Goal: Task Accomplishment & Management: Manage account settings

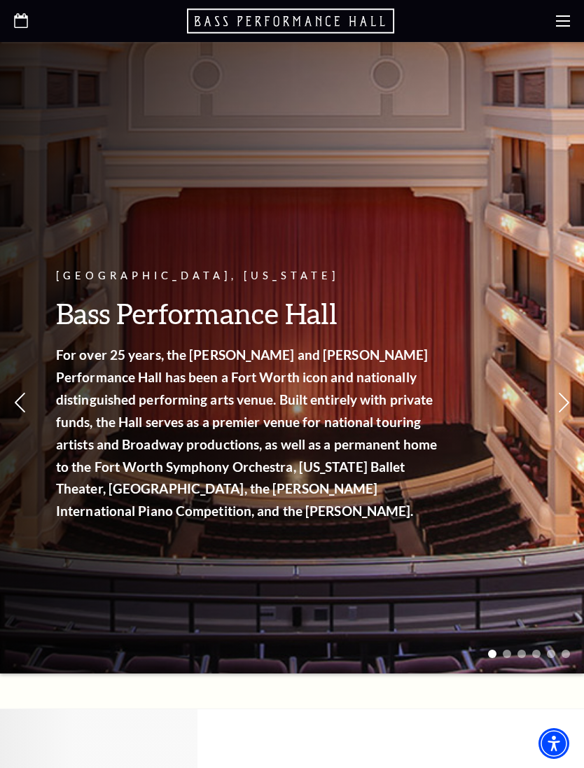
click at [561, 27] on icon at bounding box center [563, 21] width 14 height 14
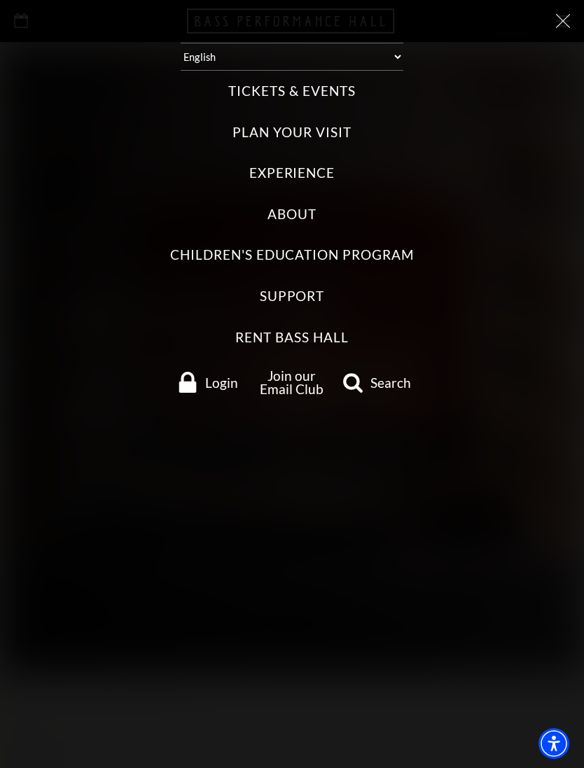
click at [336, 90] on label "Tickets & Events" at bounding box center [291, 91] width 127 height 19
click at [0, 0] on Events "Tickets & Events" at bounding box center [0, 0] width 0 height 0
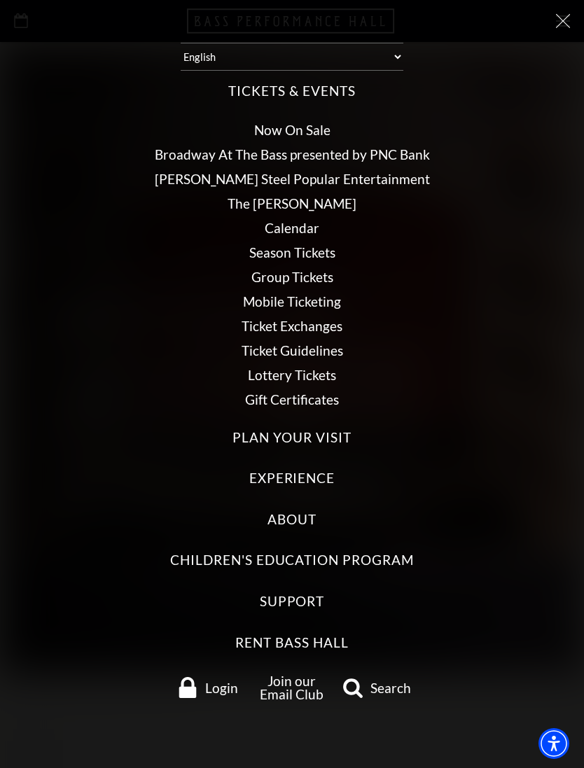
click at [298, 122] on link "Now On Sale" at bounding box center [292, 130] width 76 height 16
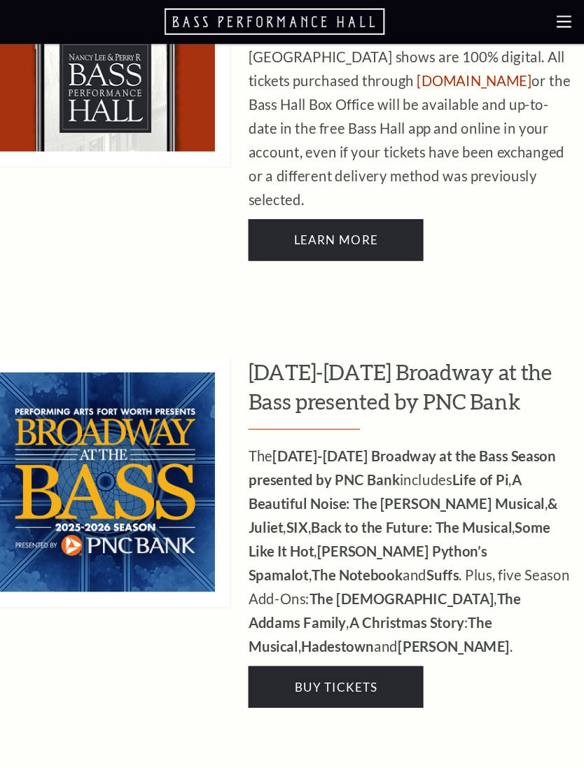
scroll to position [1083, 0]
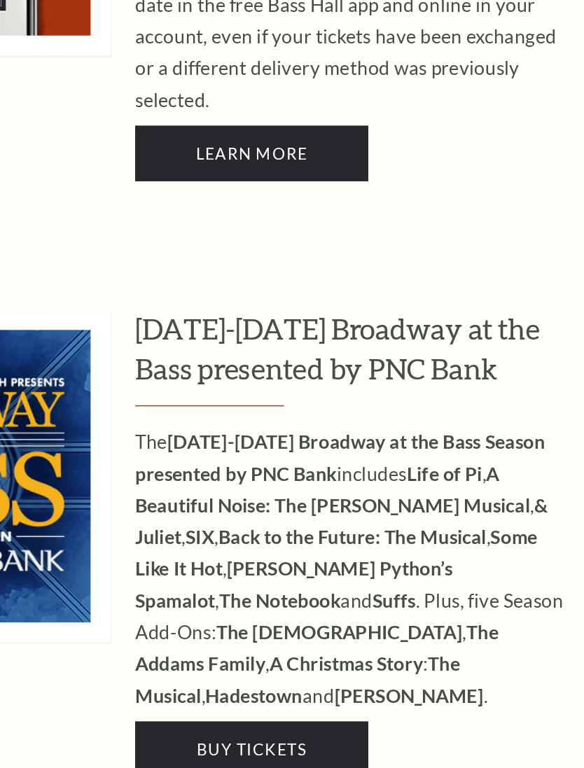
click at [266, 629] on link "Buy Tickets" at bounding box center [348, 648] width 165 height 39
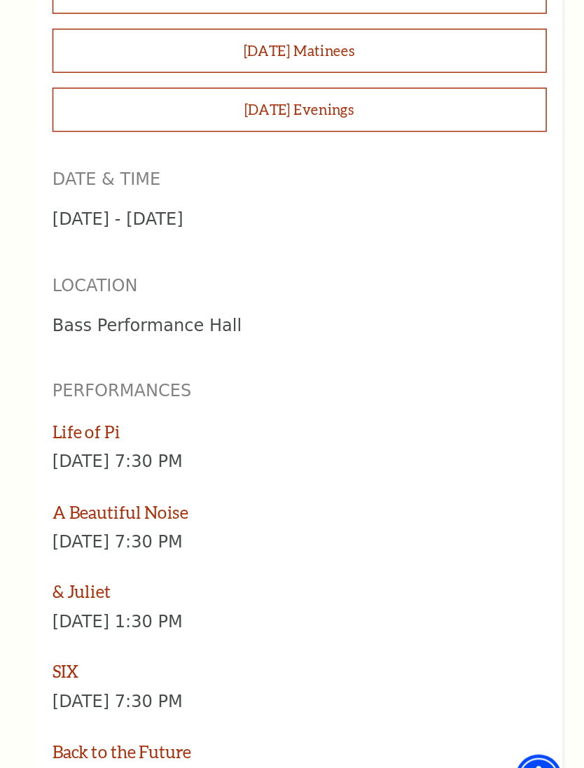
scroll to position [1351, 0]
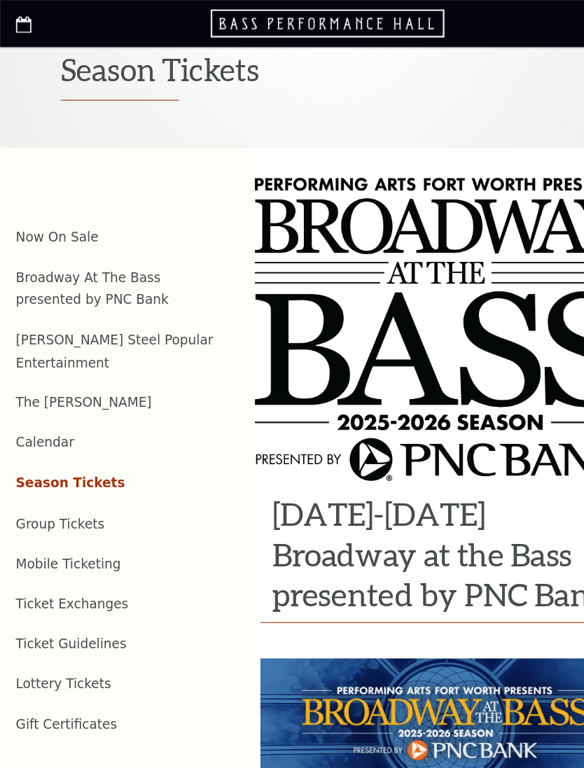
scroll to position [0, 0]
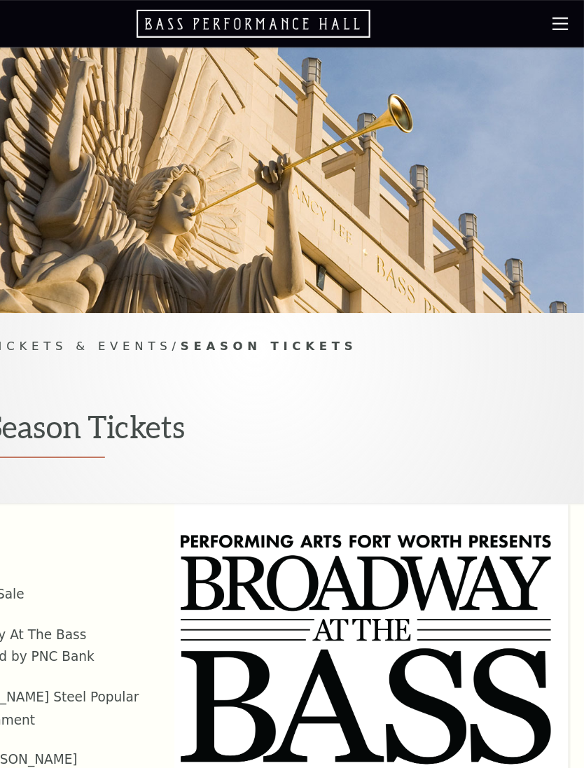
click at [556, 25] on icon at bounding box center [563, 21] width 14 height 14
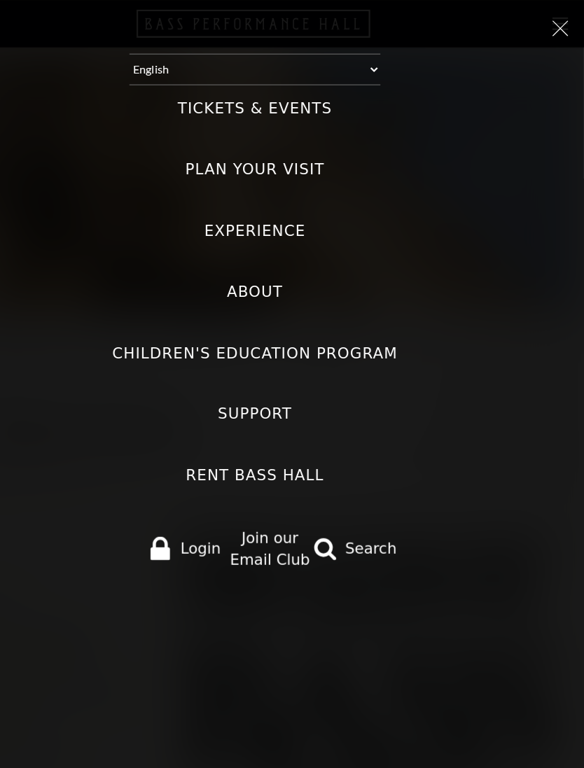
click at [226, 477] on span "Login" at bounding box center [244, 487] width 36 height 20
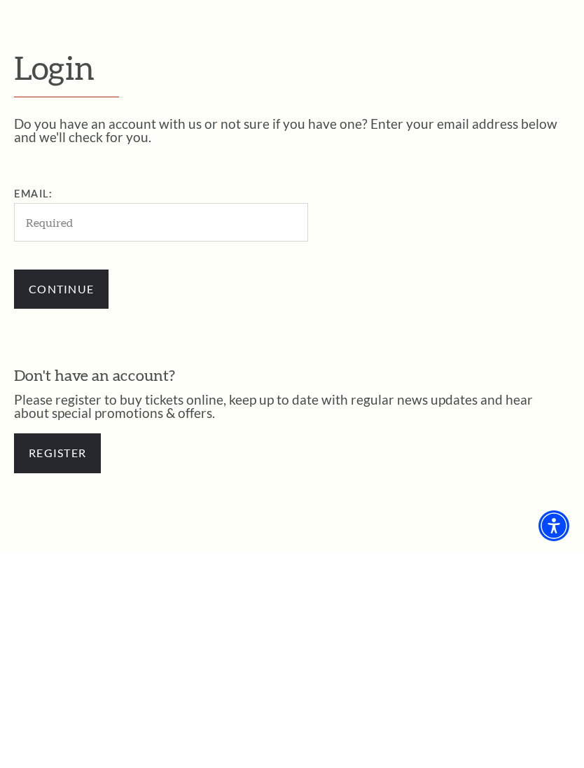
scroll to position [123, 0]
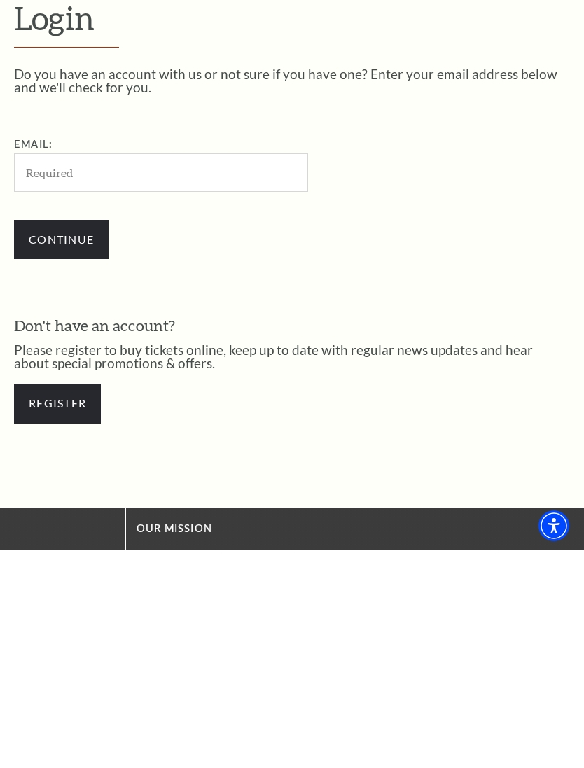
click at [109, 371] on input "Email:" at bounding box center [161, 390] width 294 height 39
type input "[EMAIL_ADDRESS][DOMAIN_NAME]"
click at [61, 438] on input "Continue" at bounding box center [61, 457] width 95 height 39
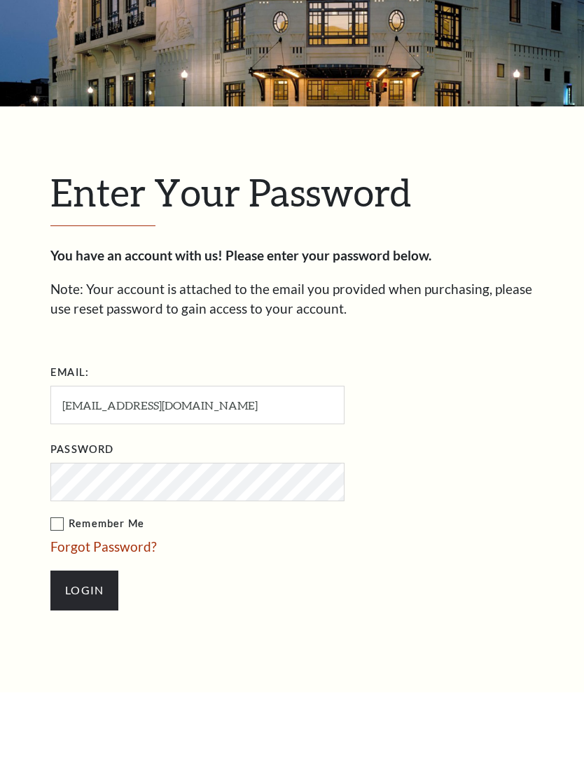
click at [92, 246] on span "Enter Your Password" at bounding box center [230, 268] width 361 height 45
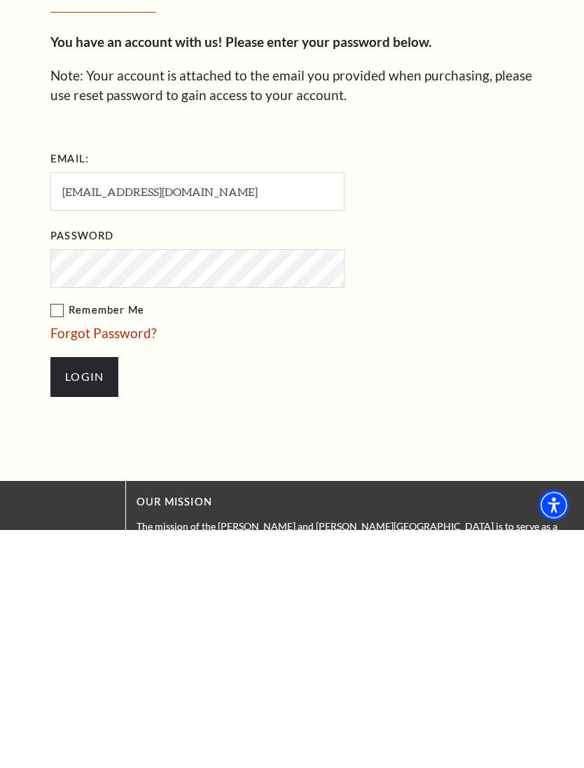
scroll to position [459, 0]
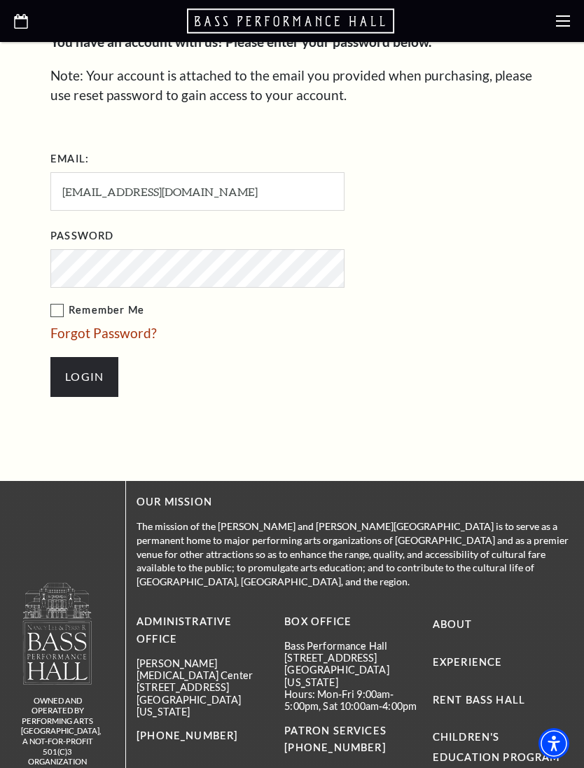
click at [104, 377] on input "Login" at bounding box center [84, 376] width 68 height 39
